Goal: Navigation & Orientation: Go to known website

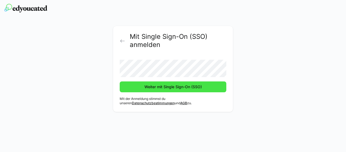
click at [168, 88] on span "Weiter mit Single Sign-On (SSO)" at bounding box center [173, 86] width 59 height 5
